Goal: Information Seeking & Learning: Check status

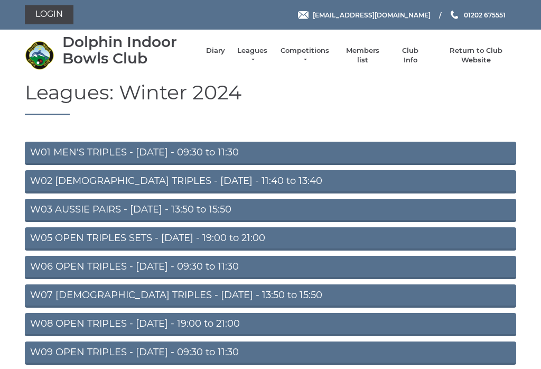
click at [260, 58] on link "Leagues" at bounding box center [252, 55] width 33 height 19
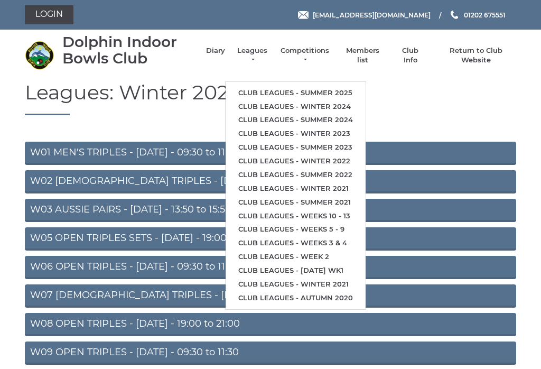
click at [356, 87] on link "Club leagues - Summer 2025" at bounding box center [296, 93] width 140 height 14
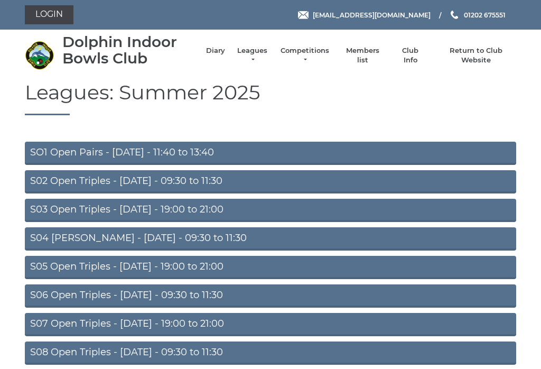
click at [200, 174] on link "S02 Open Triples - Tuesday - 09:30 to 11:30" at bounding box center [271, 181] width 492 height 23
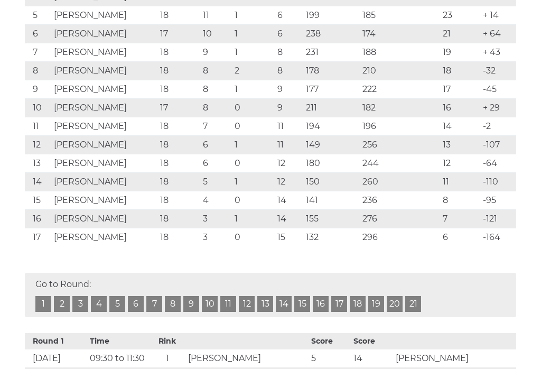
scroll to position [300, 0]
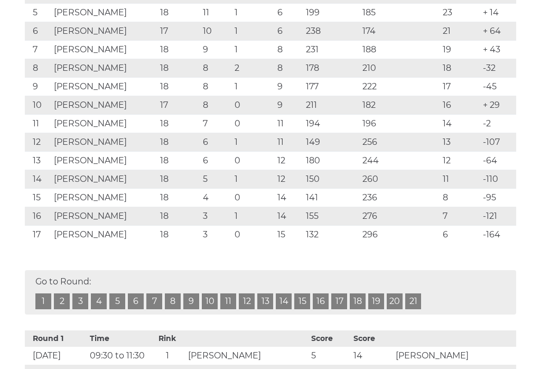
click at [361, 304] on link "18" at bounding box center [358, 302] width 16 height 16
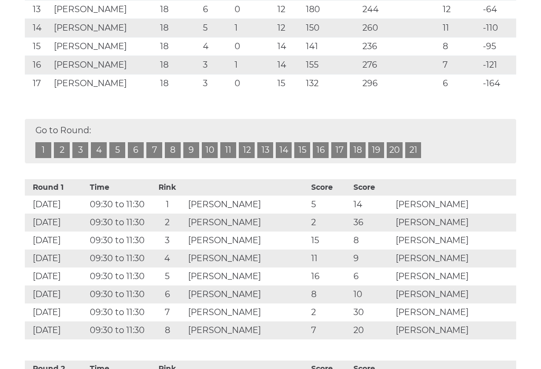
scroll to position [471, 0]
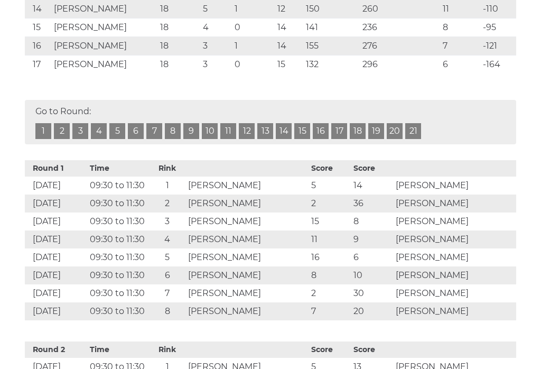
click at [383, 128] on link "19" at bounding box center [377, 132] width 16 height 16
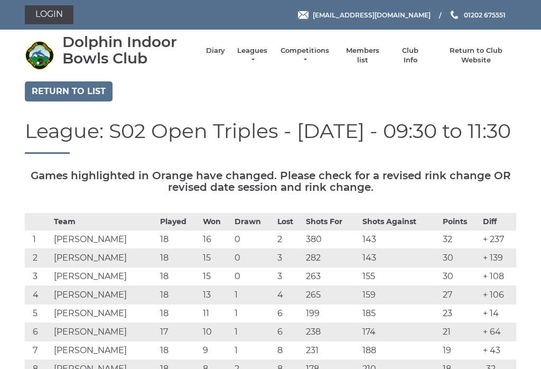
click at [85, 93] on link "Return to list" at bounding box center [69, 91] width 88 height 20
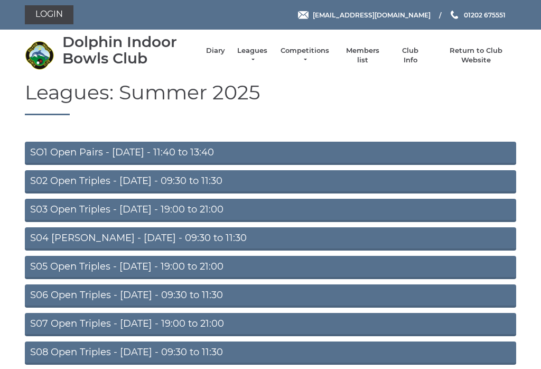
click at [206, 237] on link "S04 Aussie Pairs - Wednesday - 09:30 to 11:30" at bounding box center [271, 238] width 492 height 23
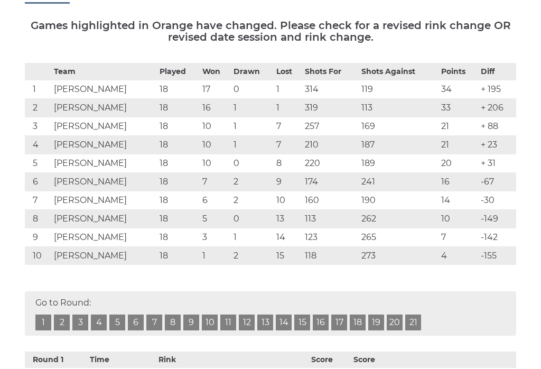
scroll to position [160, 0]
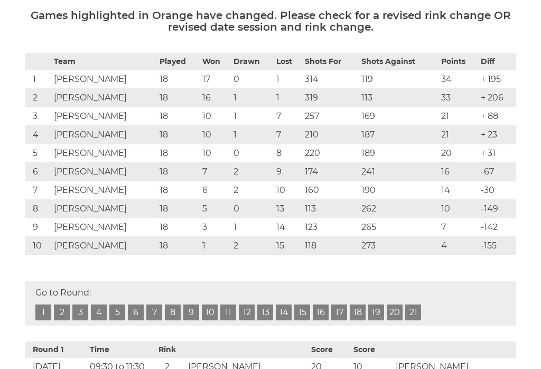
click at [374, 316] on link "19" at bounding box center [377, 313] width 16 height 16
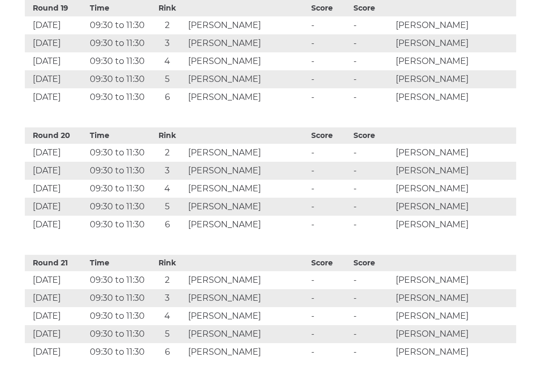
scroll to position [2813, 0]
